Goal: Task Accomplishment & Management: Use online tool/utility

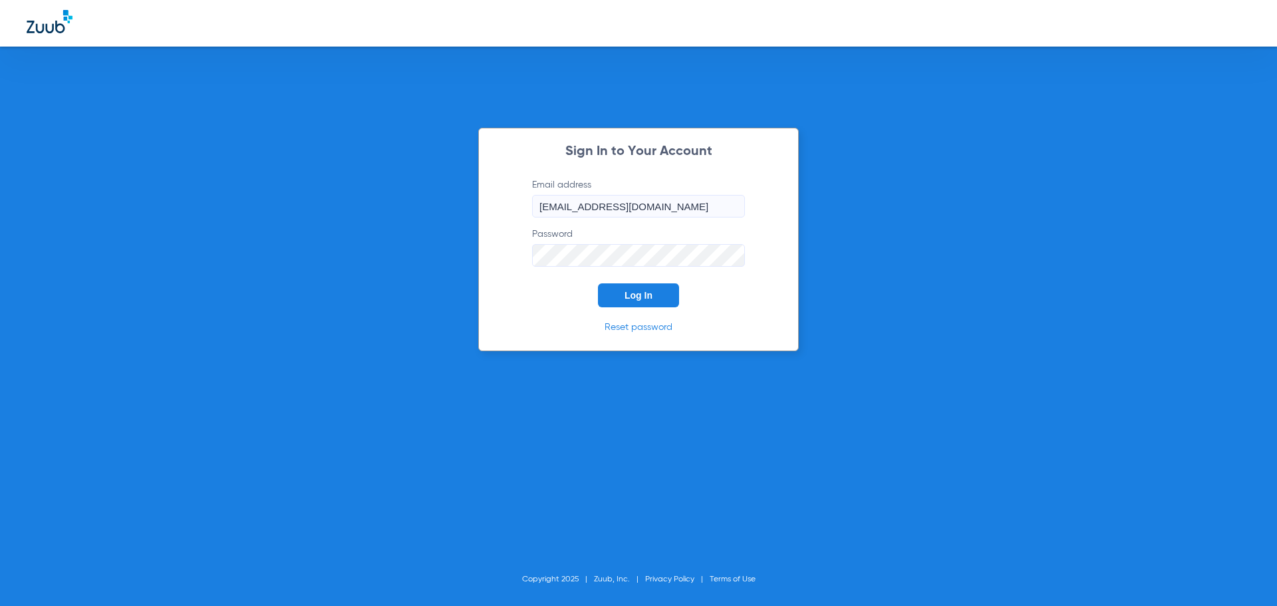
click at [631, 305] on button "Log In" at bounding box center [638, 295] width 81 height 24
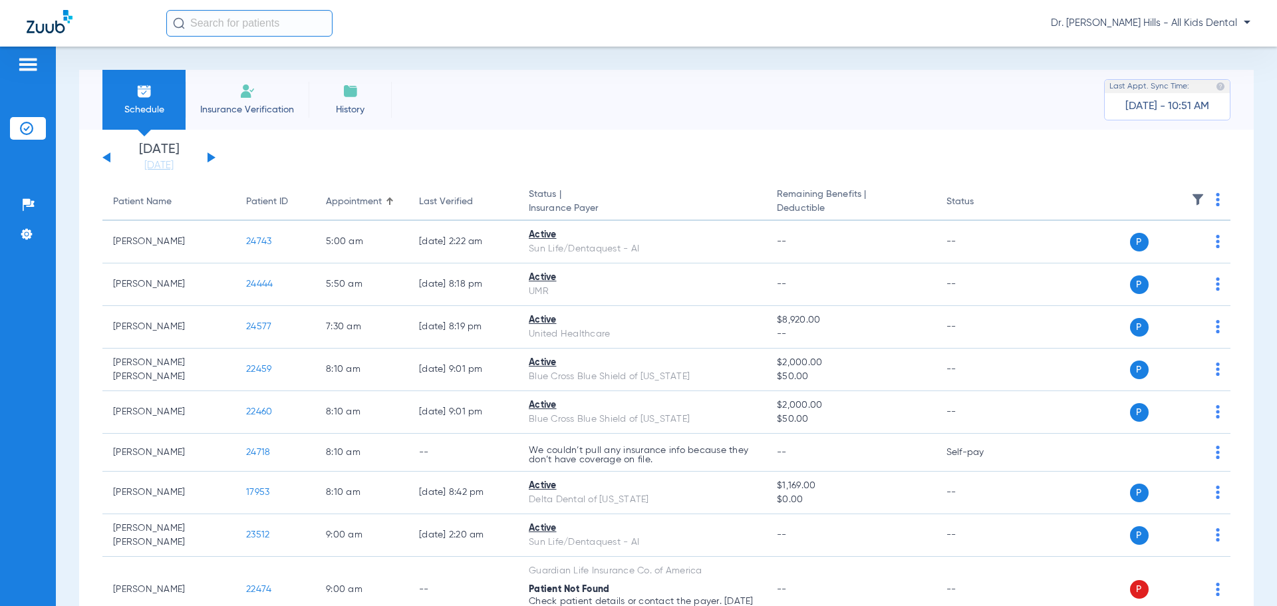
click at [214, 162] on div "[DATE] [DATE] [DATE] [DATE] [DATE] [DATE] [DATE] [DATE] [DATE] [DATE] [DATE] [D…" at bounding box center [158, 157] width 113 height 29
click at [210, 158] on button at bounding box center [212, 157] width 8 height 10
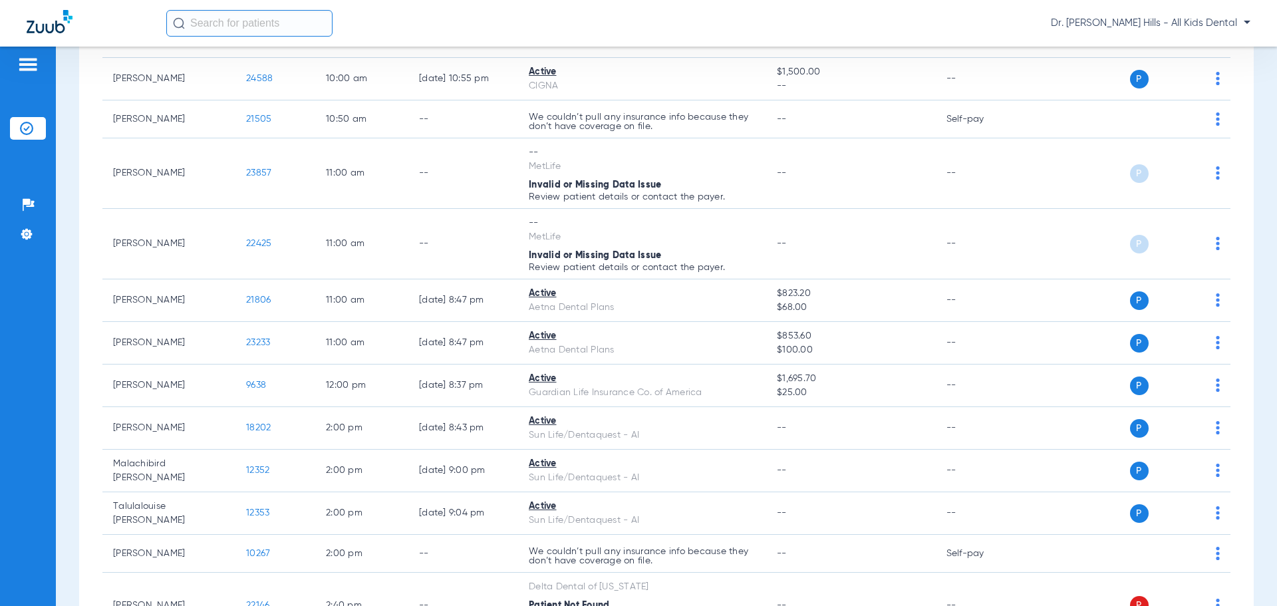
scroll to position [255, 0]
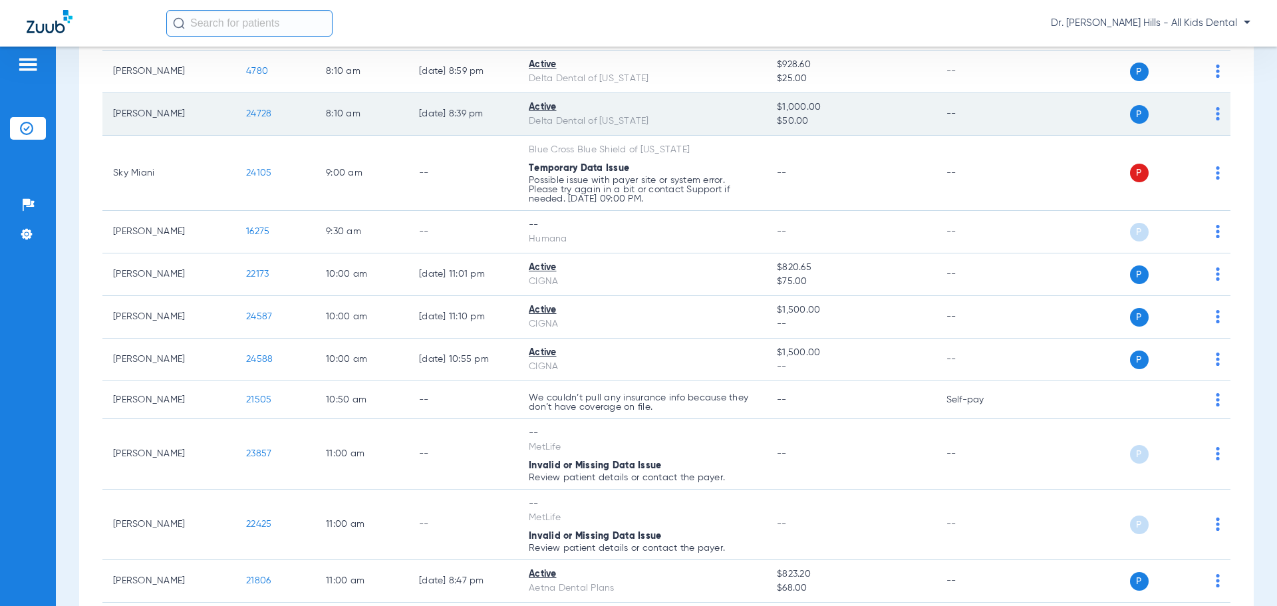
click at [253, 109] on span "24728" at bounding box center [258, 113] width 25 height 9
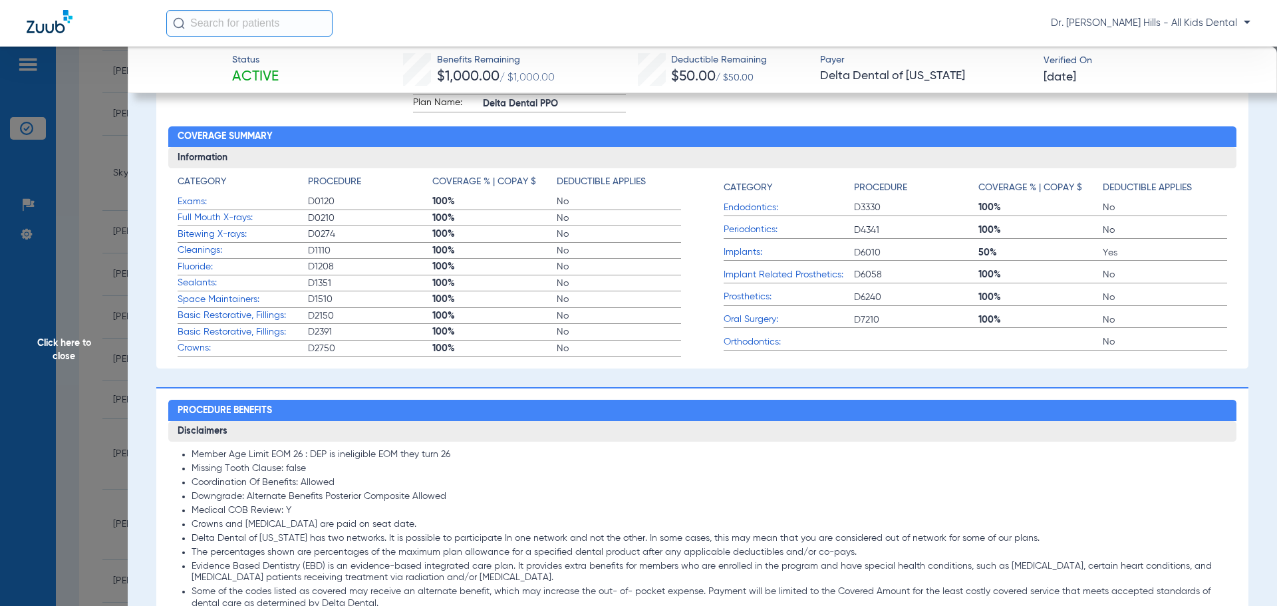
scroll to position [333, 0]
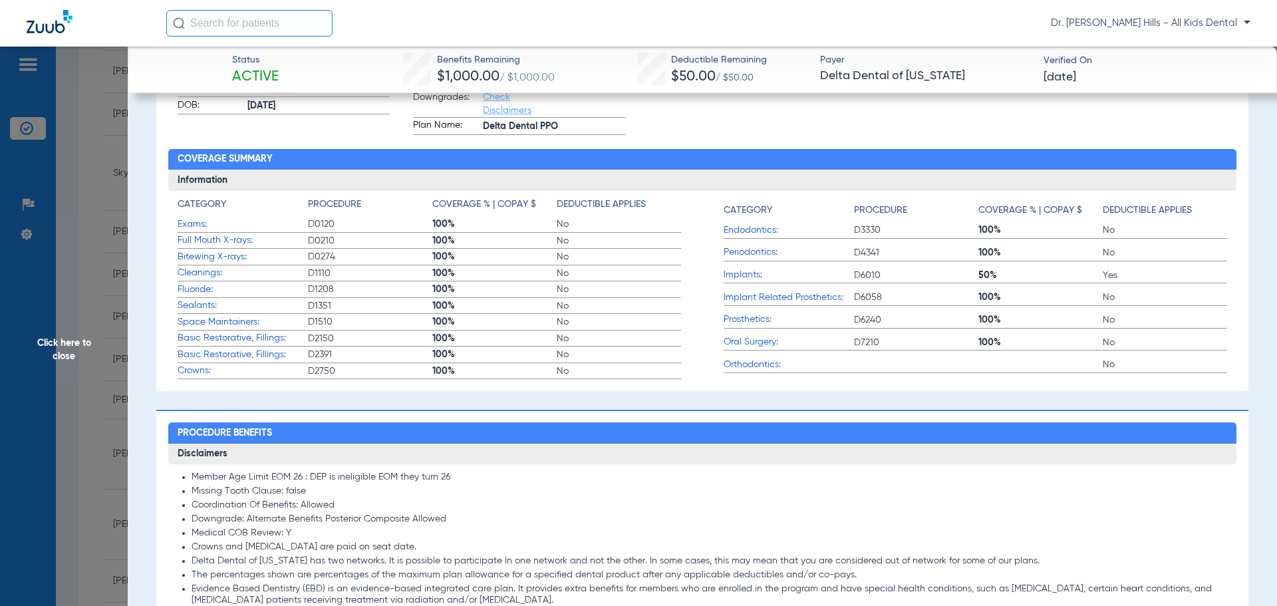
click at [100, 211] on span "Click here to close" at bounding box center [64, 350] width 128 height 606
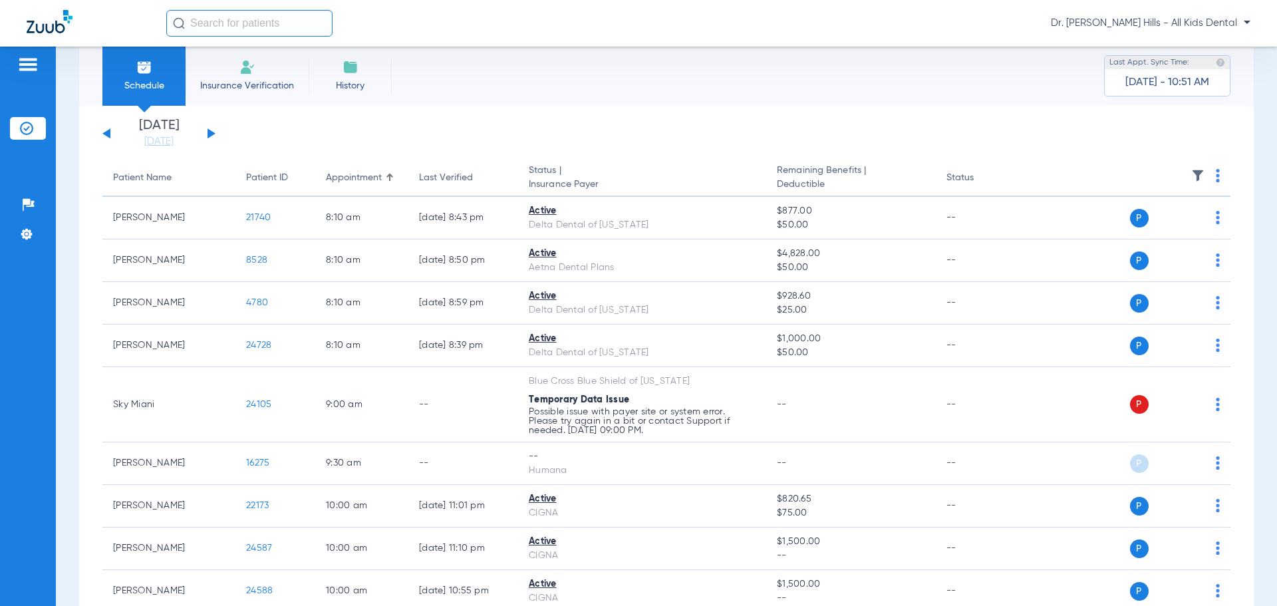
scroll to position [0, 0]
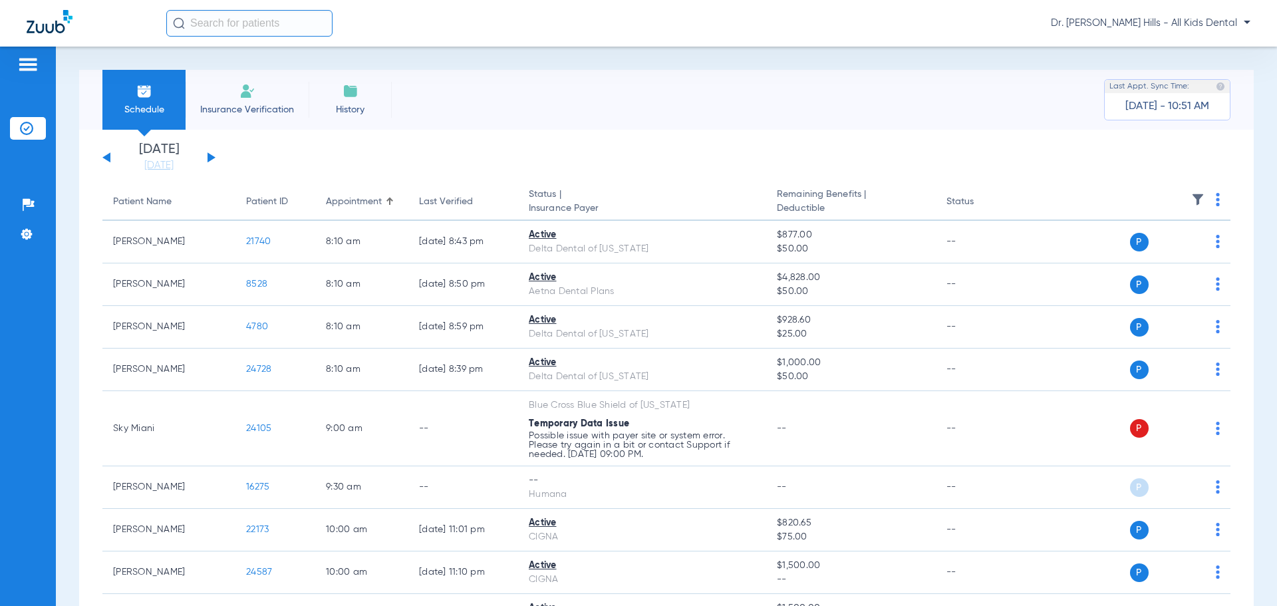
click at [264, 104] on span "Insurance Verification" at bounding box center [247, 109] width 103 height 13
